Goal: Find specific page/section: Find specific page/section

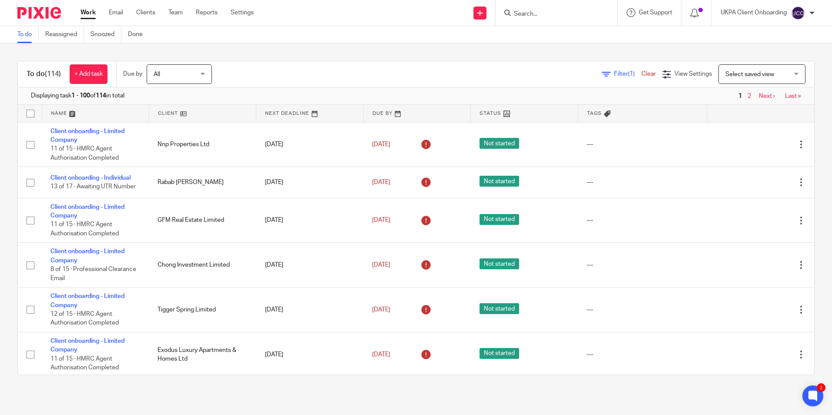
click at [524, 11] on input "Search" at bounding box center [552, 14] width 78 height 8
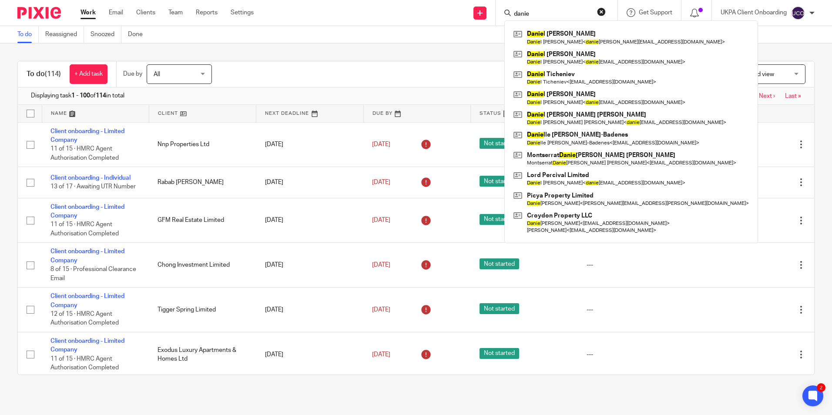
click at [554, 13] on input "danie" at bounding box center [552, 14] width 78 height 8
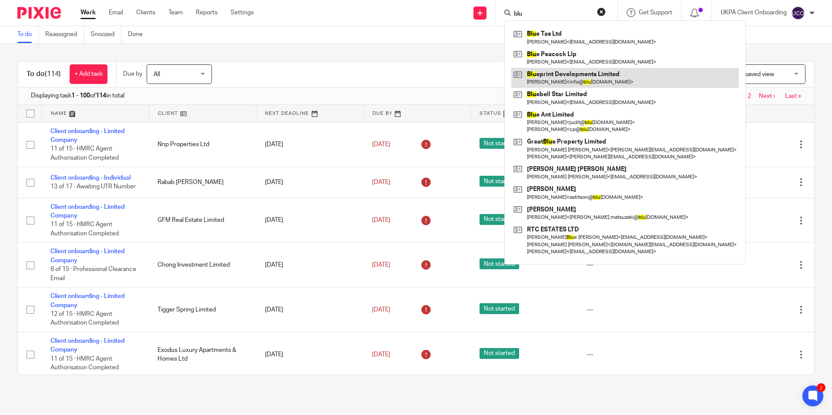
type input "blu"
click at [562, 83] on link at bounding box center [625, 78] width 228 height 20
